Goal: Check status: Check status

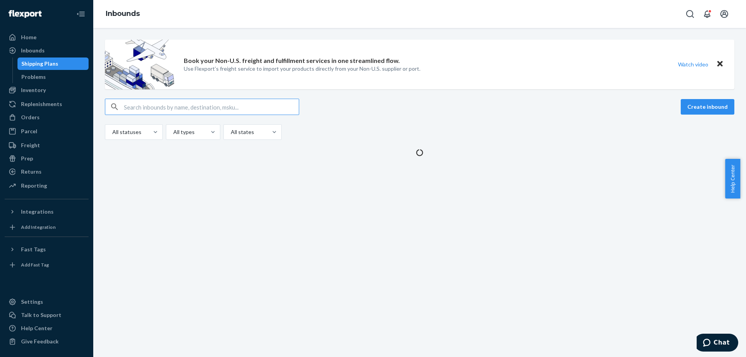
click at [241, 106] on input "text" at bounding box center [211, 107] width 175 height 16
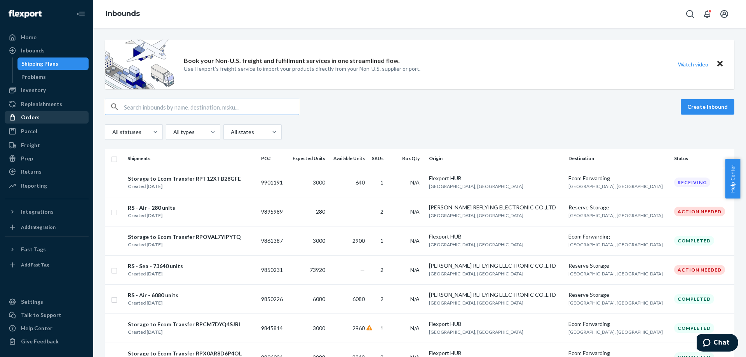
click at [40, 105] on div "Replenishments" at bounding box center [41, 104] width 41 height 8
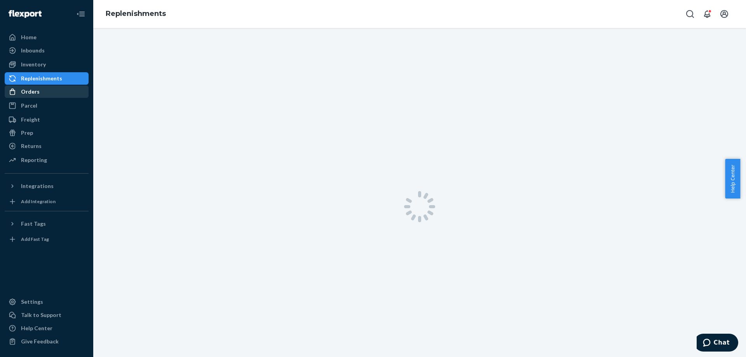
click at [37, 113] on ul "Home Inbounds Shipping Plans Problems Inventory Products Replenishments Orders …" at bounding box center [47, 99] width 84 height 136
click at [37, 91] on div "Orders" at bounding box center [30, 92] width 19 height 8
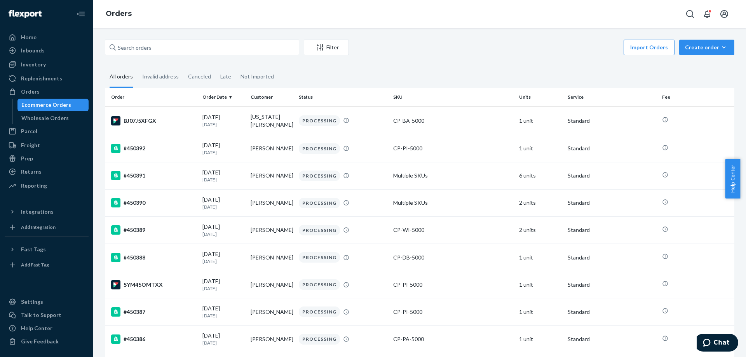
click at [198, 50] on input "text" at bounding box center [202, 48] width 194 height 16
paste input "RP04B72OTFXGH"
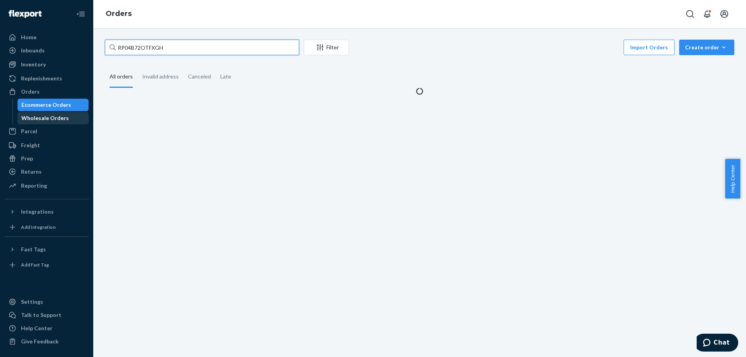
type input "RP04B72OTFXGH"
click at [59, 114] on div "Wholesale Orders" at bounding box center [53, 118] width 70 height 11
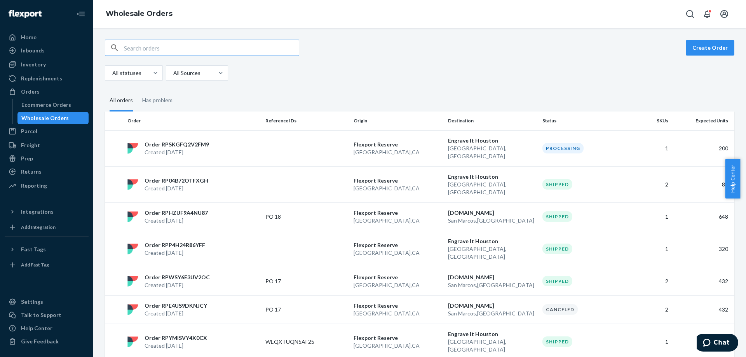
click at [218, 44] on input "text" at bounding box center [211, 48] width 175 height 16
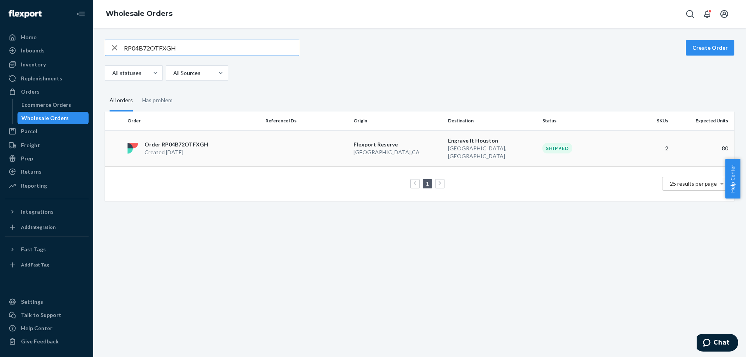
type input "RP04B72OTFXGH"
click at [200, 141] on p "Order RP04B72OTFXGH" at bounding box center [177, 145] width 64 height 8
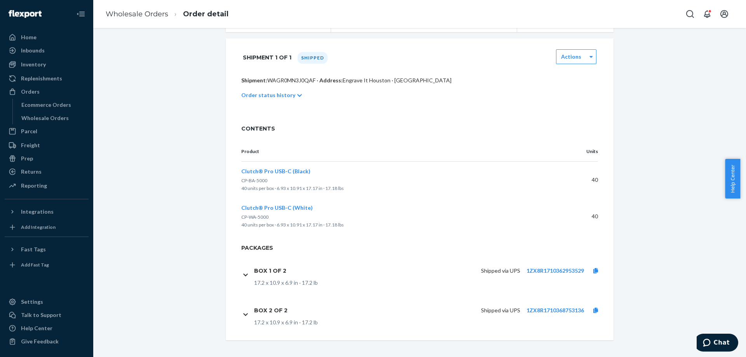
scroll to position [133, 0]
click at [529, 271] on link "1ZX8R1710362953529" at bounding box center [556, 268] width 58 height 7
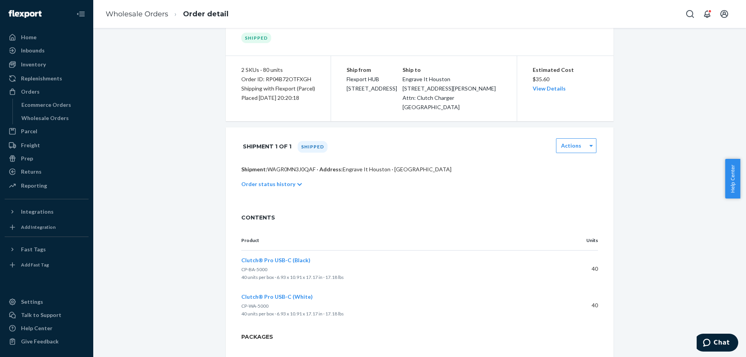
scroll to position [0, 0]
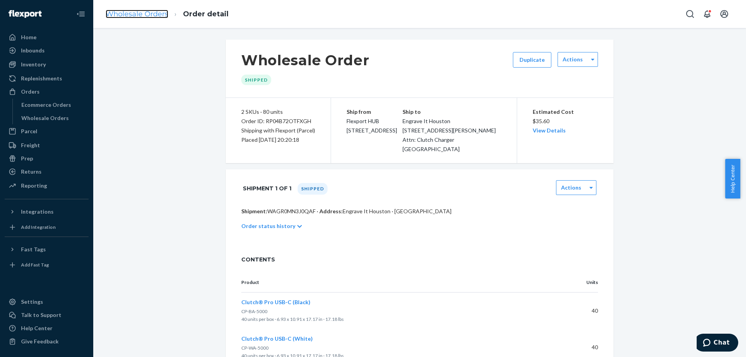
click at [158, 14] on link "Wholesale Orders" at bounding box center [137, 14] width 63 height 9
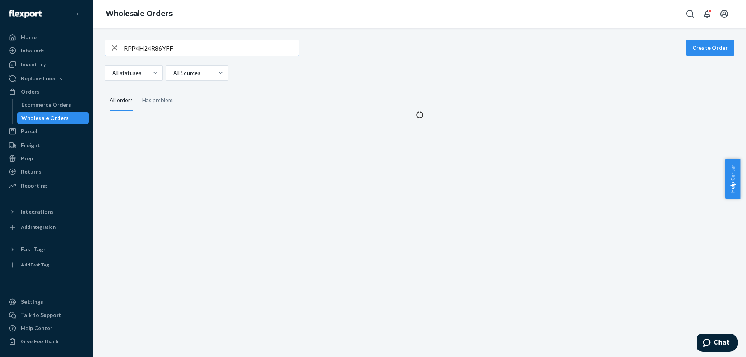
type input "RPP4H24R86YFF"
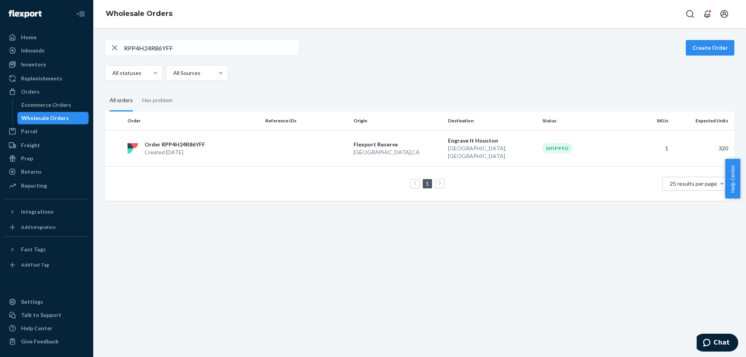
click at [269, 166] on td "1 25 results per page" at bounding box center [420, 183] width 630 height 35
click at [271, 137] on td at bounding box center [306, 148] width 88 height 36
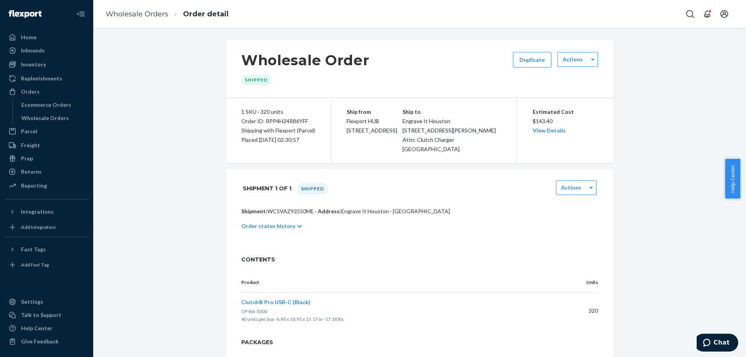
scroll to position [78, 0]
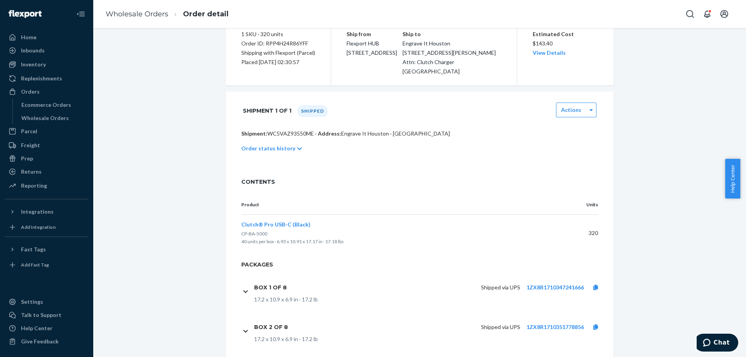
click at [554, 283] on div "Shipped via UPS 1ZX8R1710347241666" at bounding box center [450, 287] width 314 height 16
click at [548, 286] on link "1ZX8R1710347241666" at bounding box center [556, 287] width 58 height 7
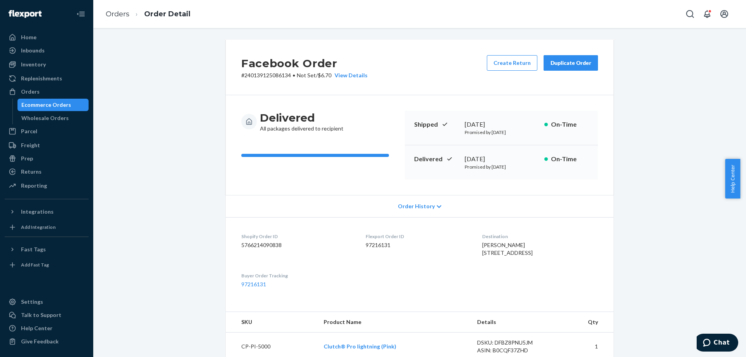
click at [269, 78] on p "# 240139125086134 • Not Set / $6.70 View Details" at bounding box center [304, 76] width 126 height 8
copy p "240139125086134"
click at [82, 103] on div "Ecommerce Orders" at bounding box center [53, 105] width 70 height 11
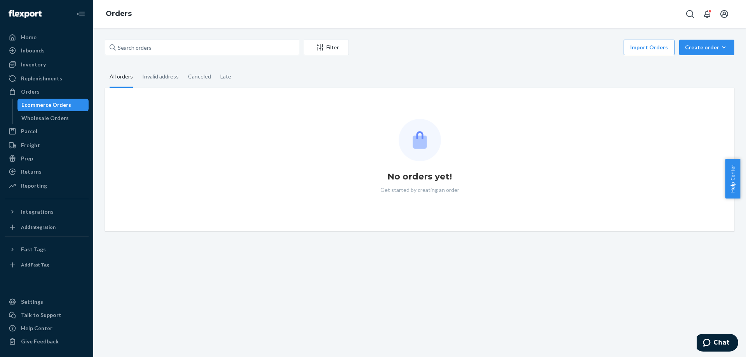
click at [169, 63] on div "Filter Import Orders Create order Ecommerce order Removal order All orders Inva…" at bounding box center [419, 136] width 641 height 192
click at [174, 55] on input "text" at bounding box center [202, 48] width 194 height 16
paste input "#448357"
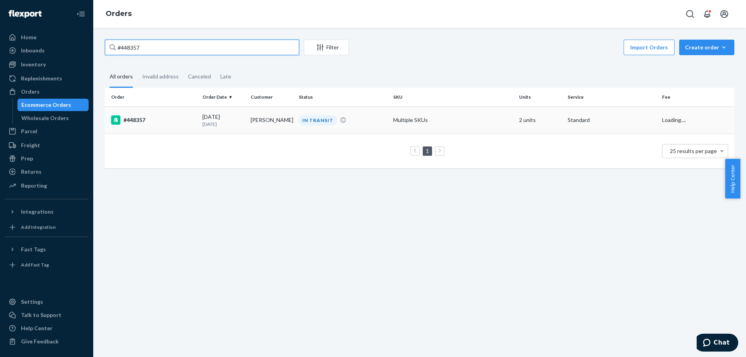
type input "#448357"
click at [200, 118] on td "08/09/2025 12 days ago" at bounding box center [223, 120] width 48 height 27
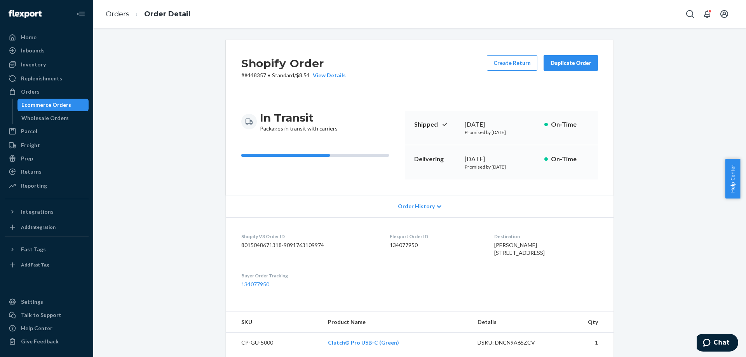
click at [507, 225] on dl "Shopify V3 Order ID 8015048671318-9091763109974 Flexport Order ID 134077950 Des…" at bounding box center [420, 260] width 388 height 87
click at [574, 59] on div "Duplicate Order" at bounding box center [570, 63] width 41 height 8
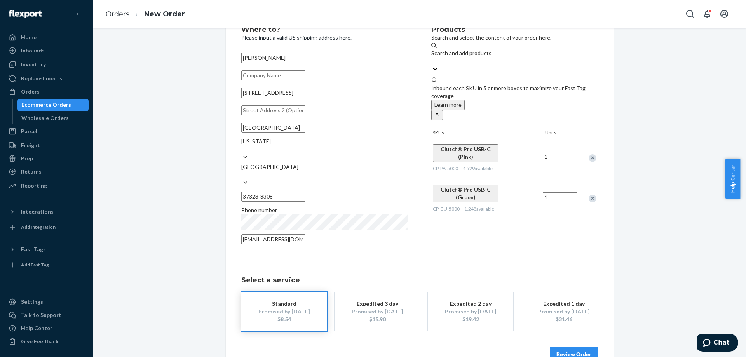
scroll to position [36, 0]
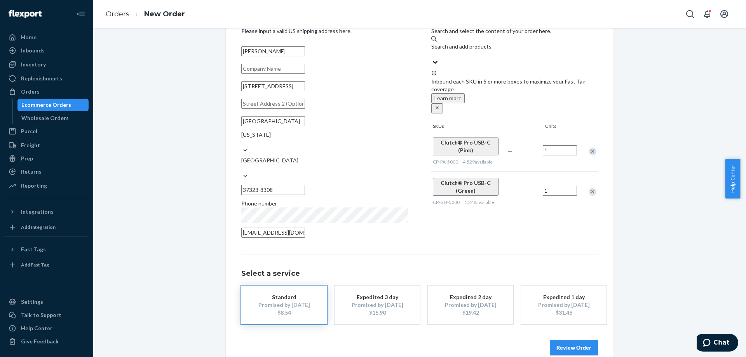
drag, startPoint x: 580, startPoint y: 339, endPoint x: 580, endPoint y: 335, distance: 4.0
click at [580, 340] on button "Review Order" at bounding box center [574, 348] width 48 height 16
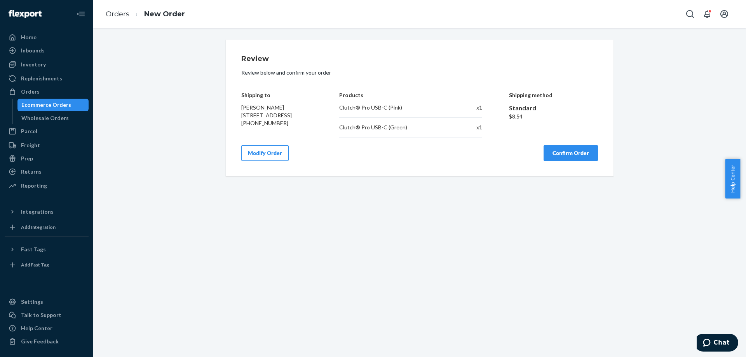
scroll to position [0, 0]
click at [562, 154] on button "Confirm Order" at bounding box center [571, 153] width 54 height 16
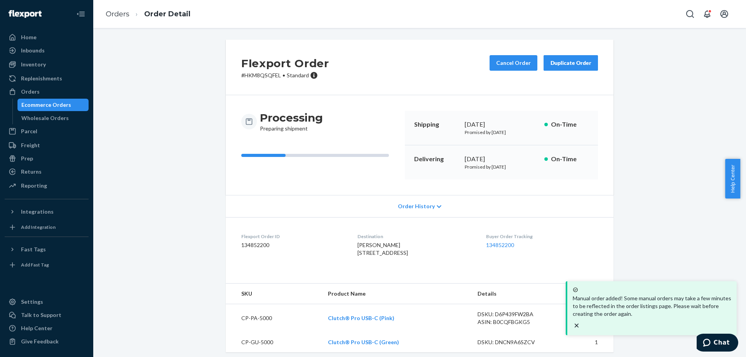
click at [265, 76] on p "# HKM8QSQFEL • Standard" at bounding box center [285, 76] width 88 height 8
copy p "HKM8QSQFEL"
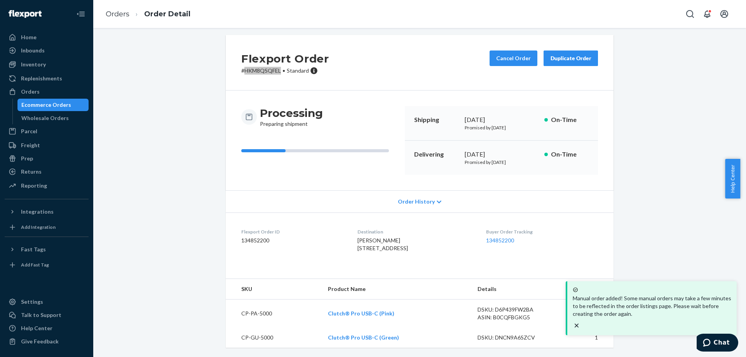
scroll to position [20, 0]
